Goal: Check status: Check status

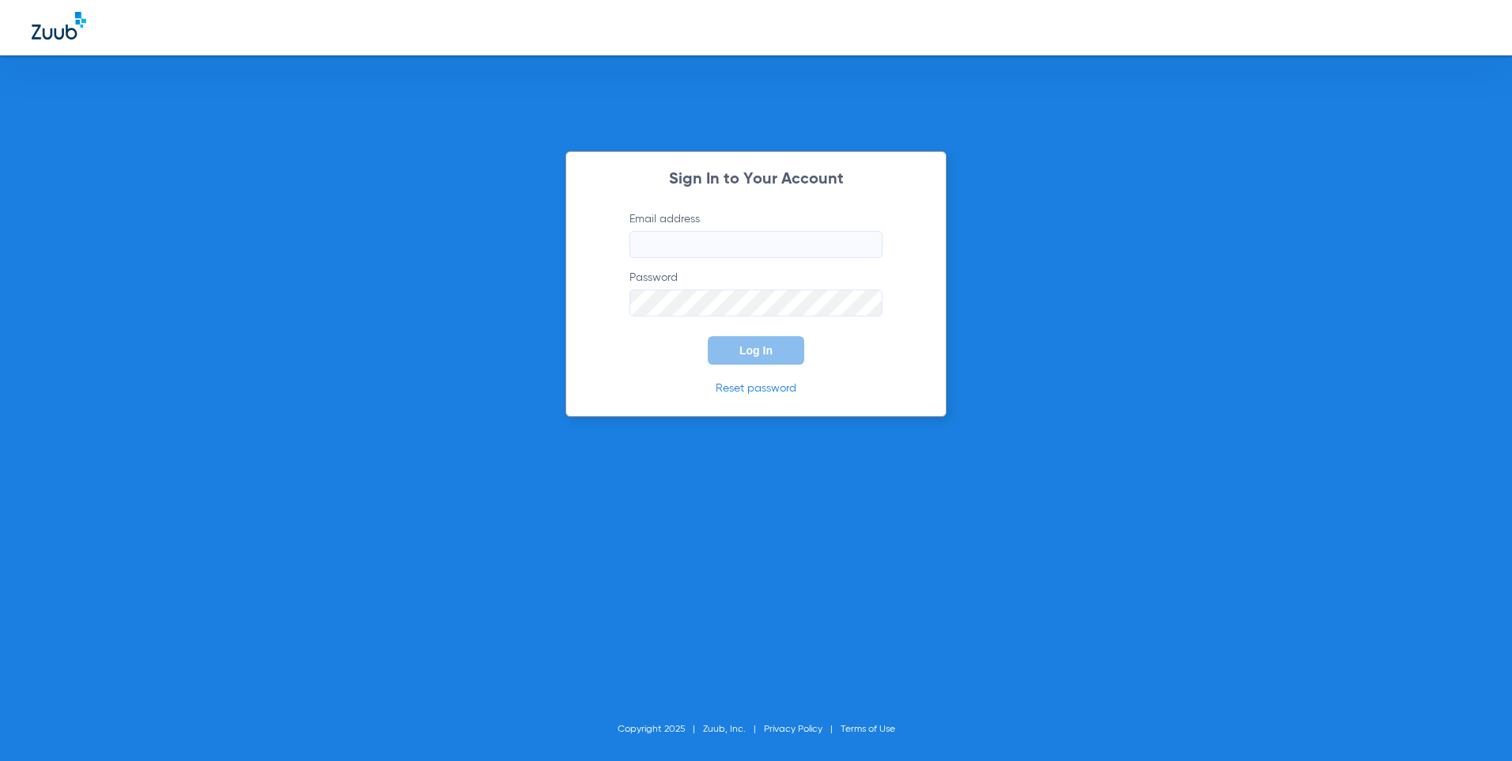
type input "[EMAIL_ADDRESS][DOMAIN_NAME]"
click at [763, 354] on span "Log In" at bounding box center [756, 350] width 33 height 13
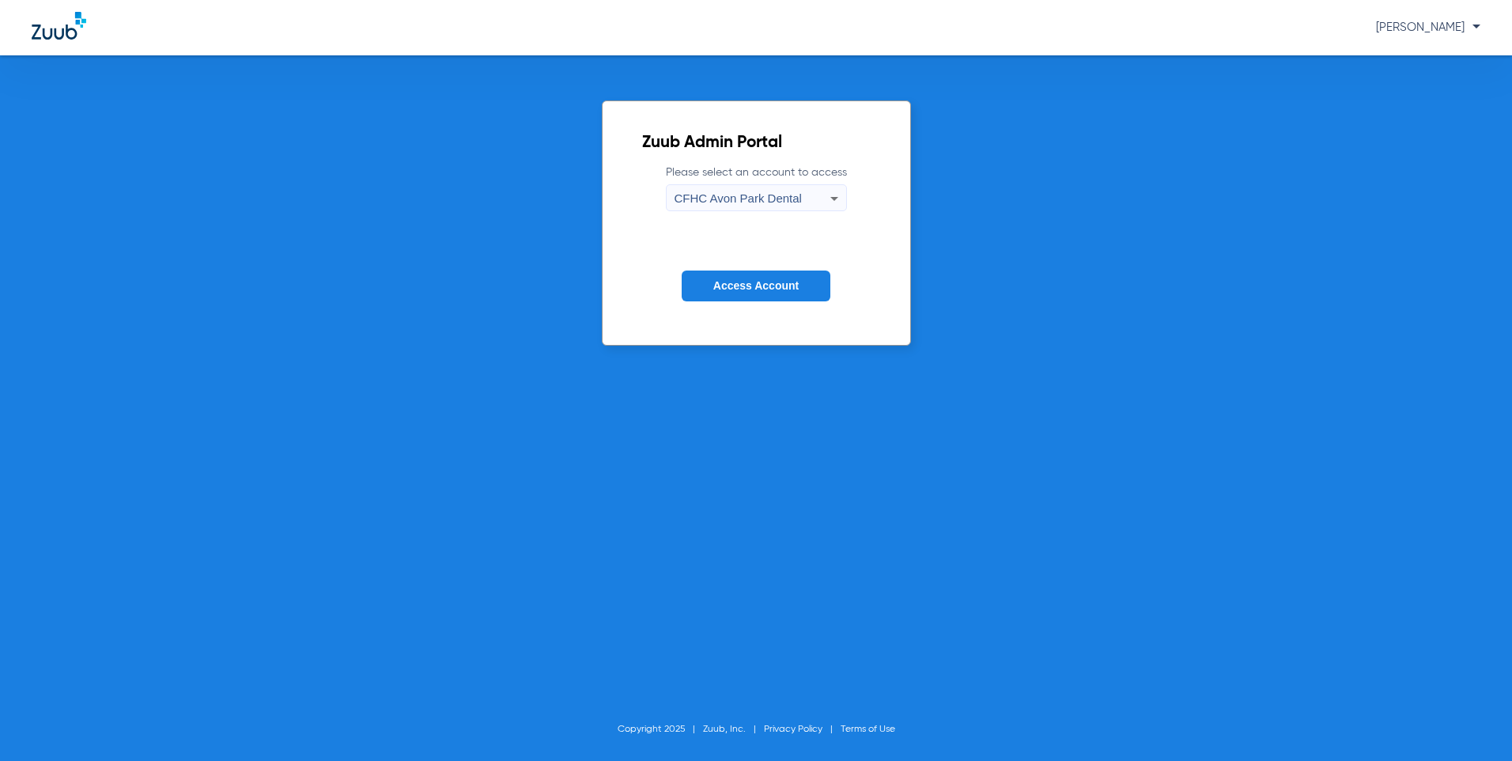
click at [831, 191] on icon at bounding box center [834, 198] width 19 height 19
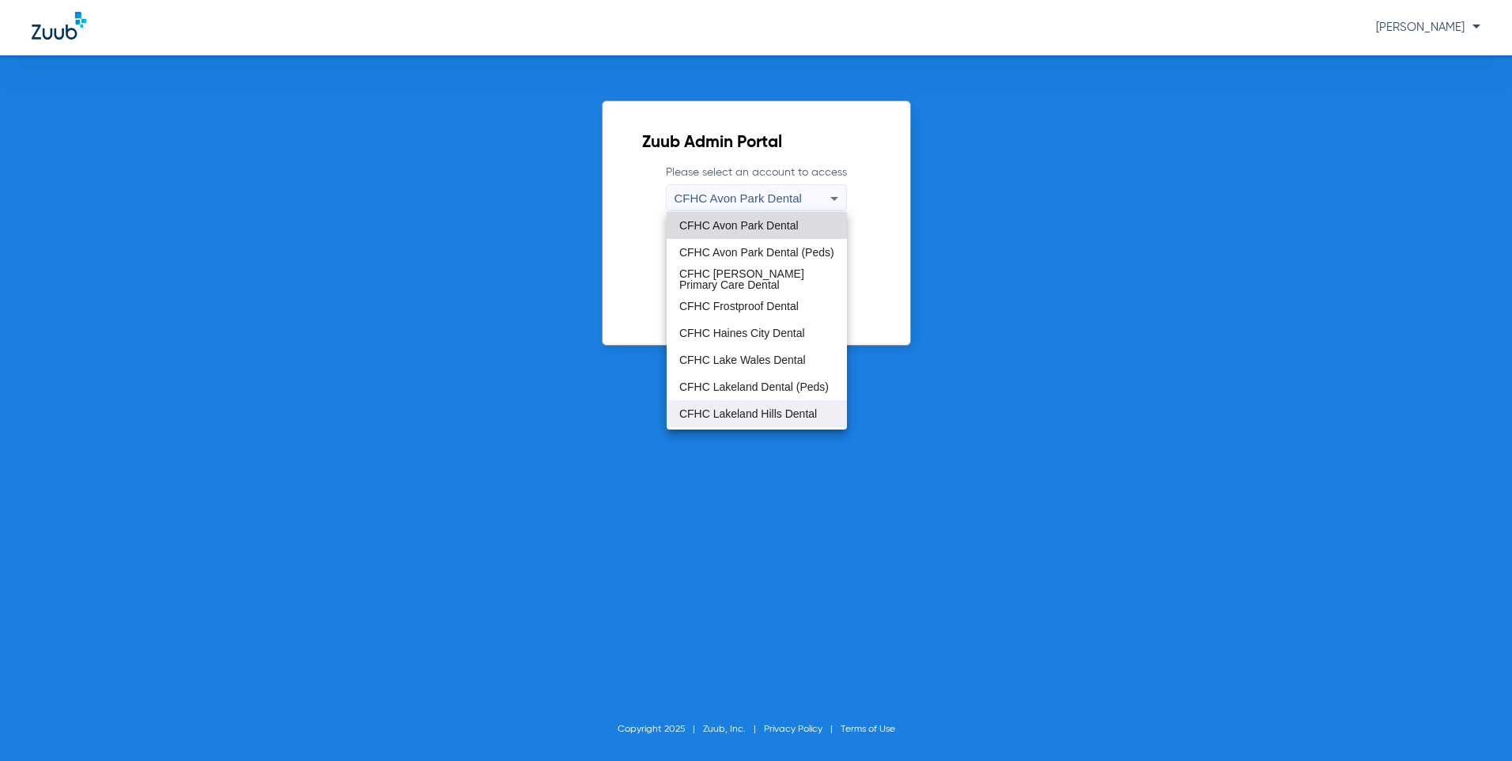
click at [749, 411] on span "CFHC Lakeland Hills Dental" at bounding box center [748, 413] width 138 height 11
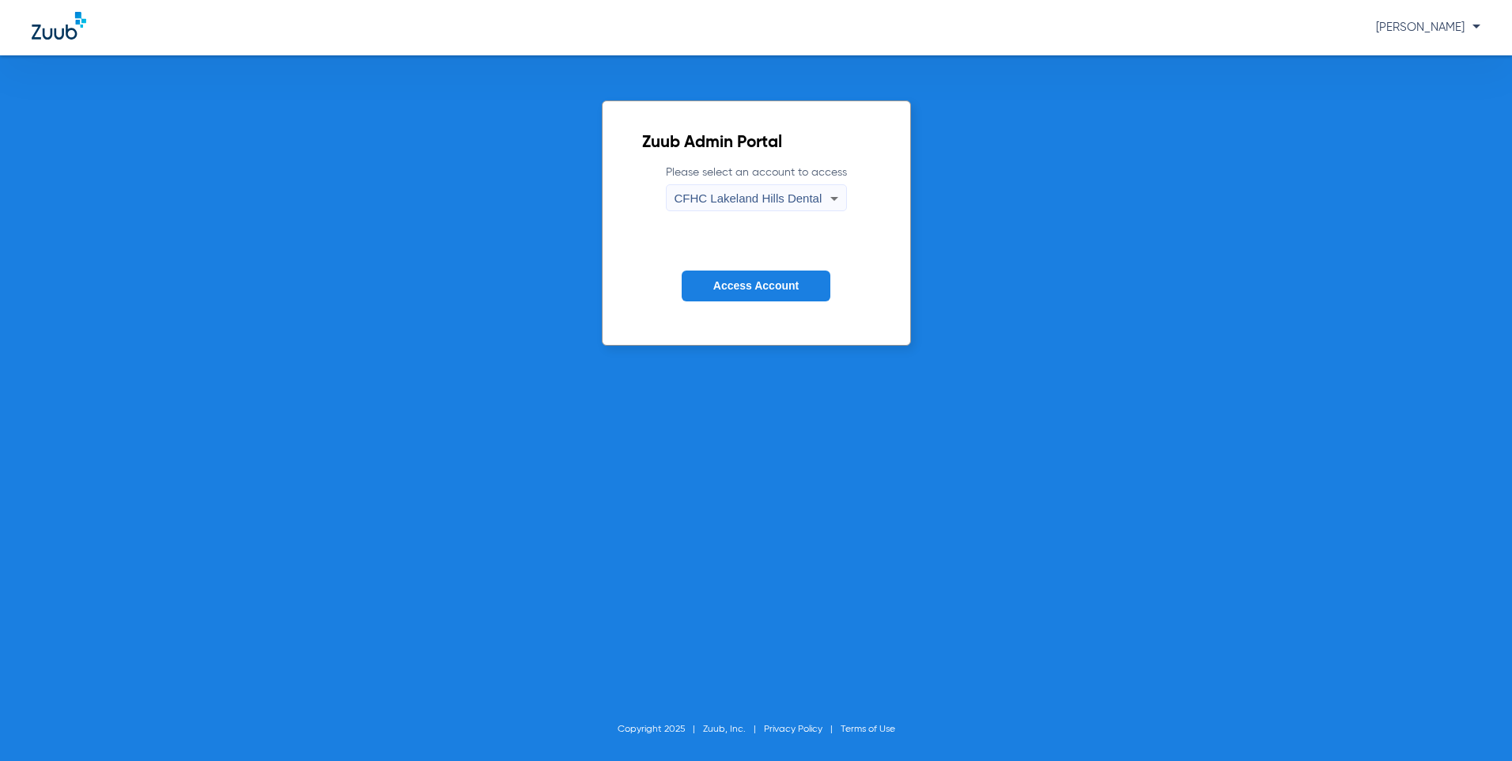
click at [722, 290] on span "Access Account" at bounding box center [755, 285] width 85 height 13
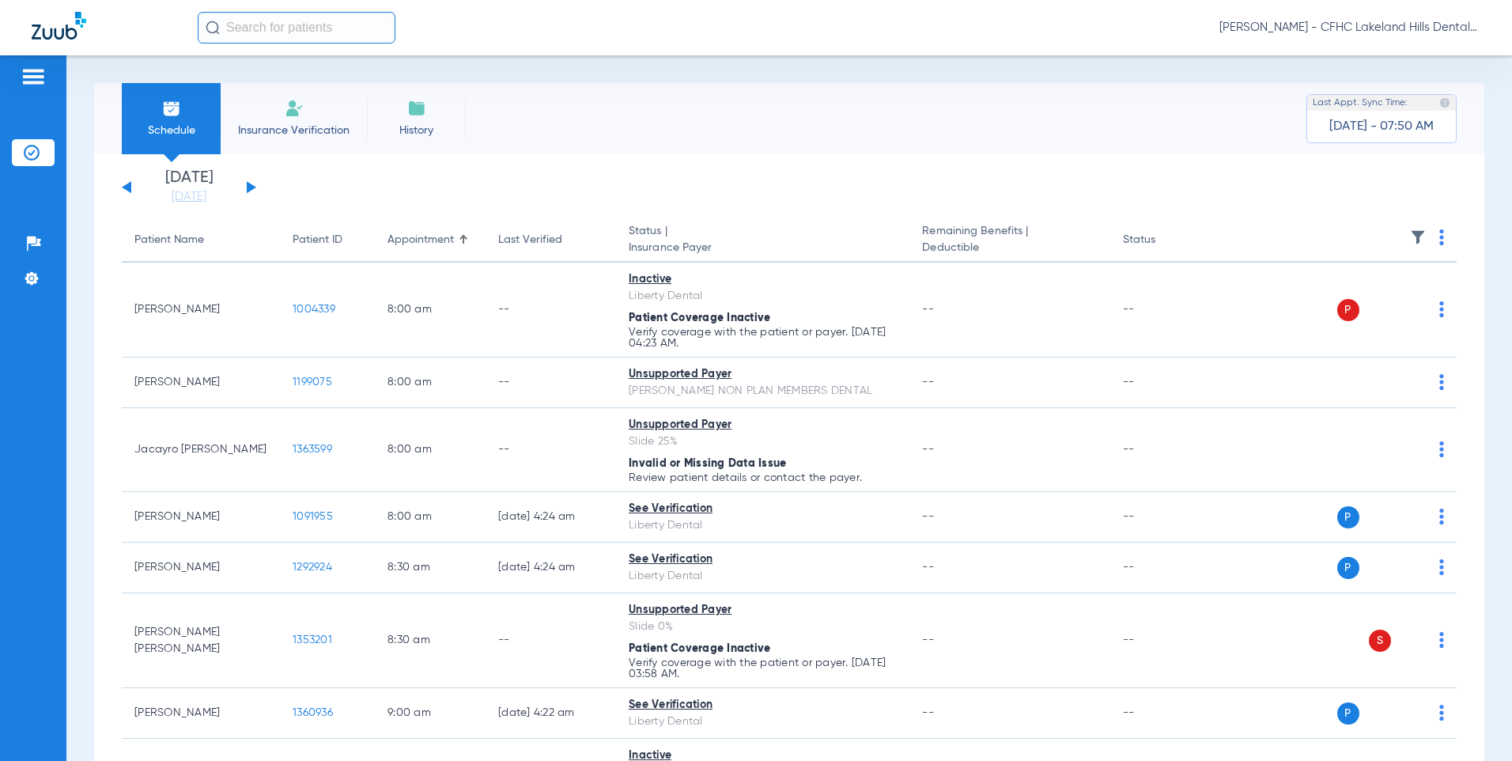
click at [249, 187] on button at bounding box center [251, 187] width 9 height 12
